Goal: Information Seeking & Learning: Check status

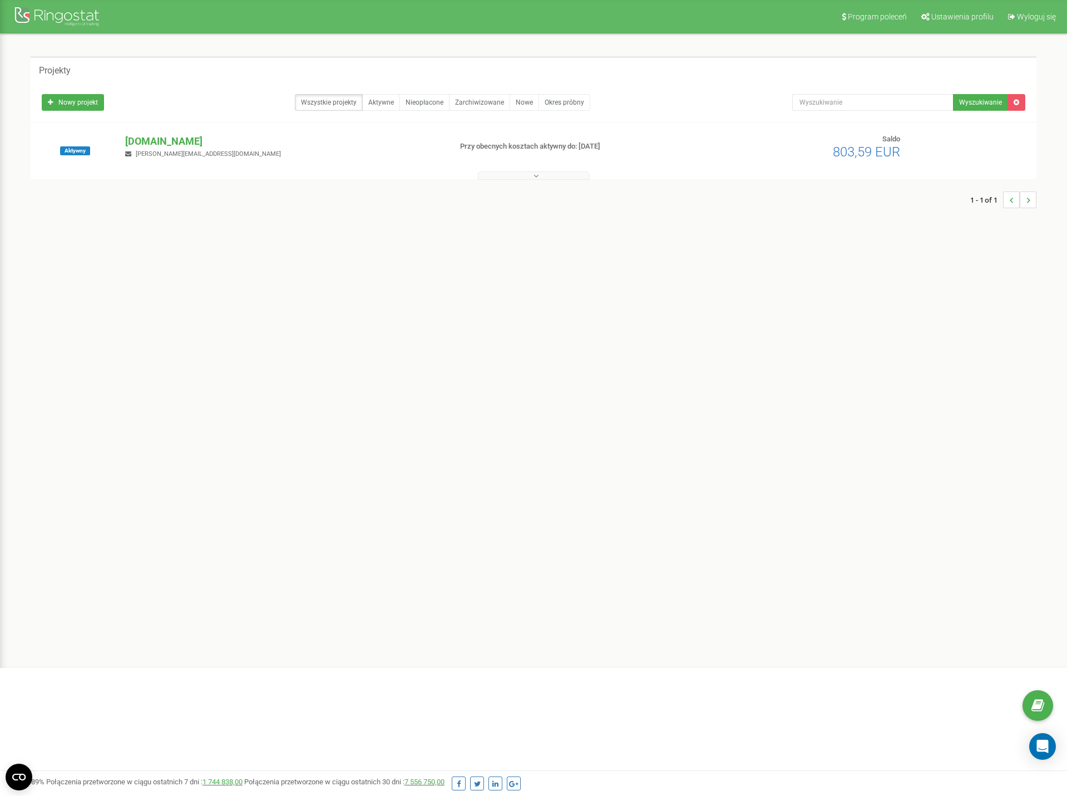
click at [151, 131] on div "Aktywny hellocarbe.pl m.wyszomierski@carbe.pl Przy obecnych kosztach aktywny do…" at bounding box center [534, 151] width 1006 height 56
click at [151, 136] on p "[DOMAIN_NAME]" at bounding box center [283, 141] width 317 height 14
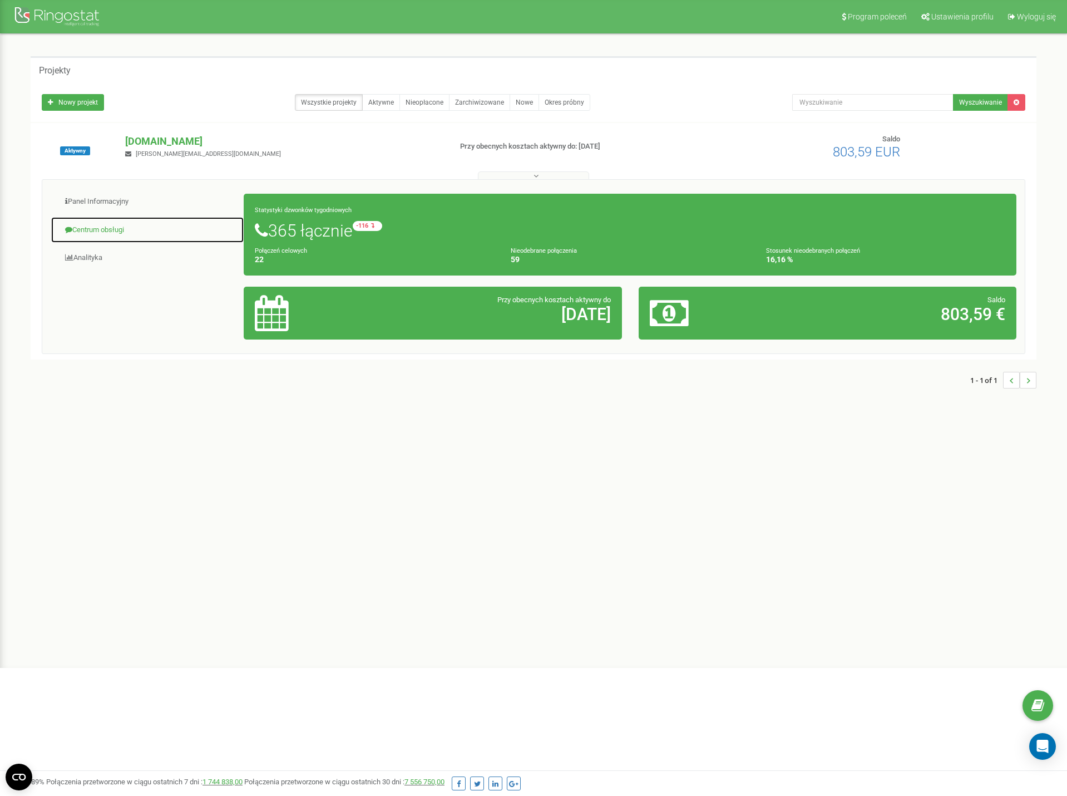
click at [125, 228] on link "Centrum obsługi" at bounding box center [148, 229] width 194 height 27
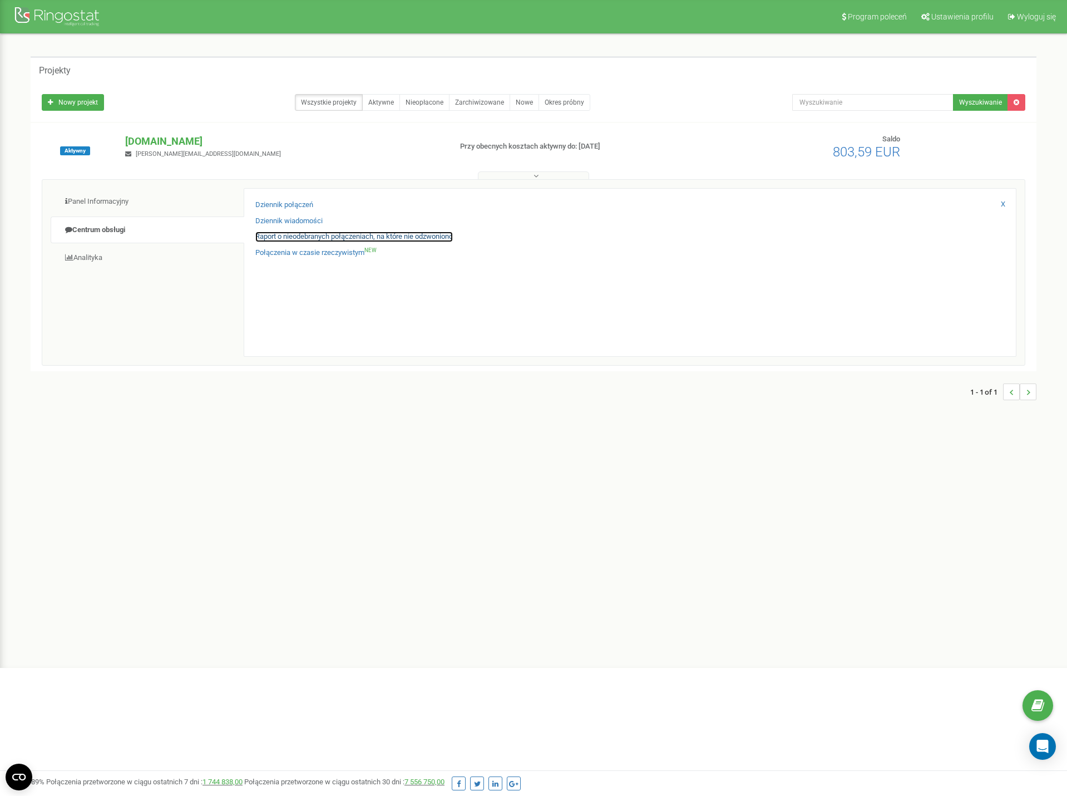
click at [330, 238] on link "Raport o nieodebranych połączeniach, na które nie odzwoniono" at bounding box center [353, 236] width 197 height 11
